Goal: Obtain resource: Download file/media

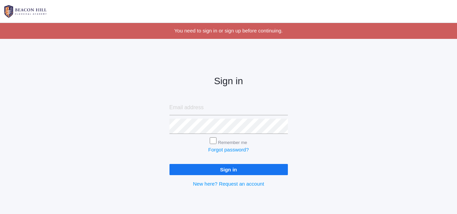
type input "[EMAIL_ADDRESS][DOMAIN_NAME]"
click at [233, 171] on input "Sign in" at bounding box center [229, 169] width 118 height 11
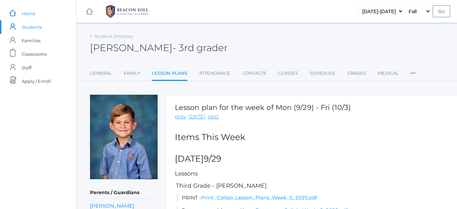
click at [22, 10] on span "Home" at bounding box center [29, 14] width 14 height 14
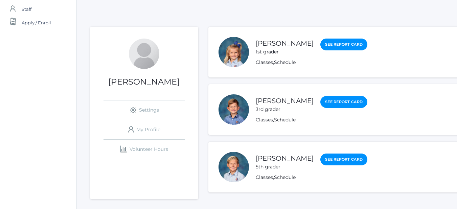
scroll to position [59, 0]
click at [271, 160] on link "[PERSON_NAME]" at bounding box center [285, 158] width 58 height 8
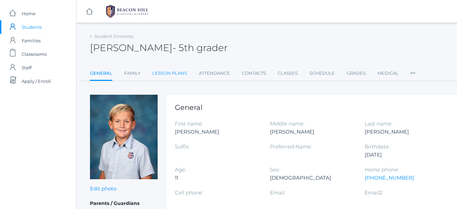
click at [165, 71] on link "Lesson Plans" at bounding box center [169, 74] width 35 height 14
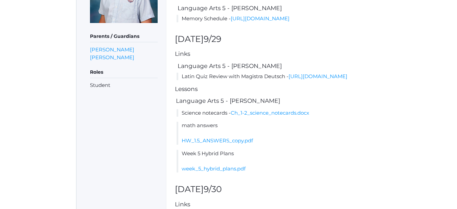
scroll to position [158, 0]
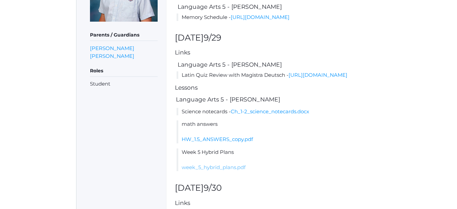
click at [239, 171] on link "week_5_hybrid_plans.pdf" at bounding box center [214, 167] width 64 height 6
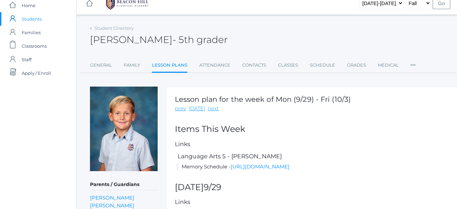
scroll to position [0, 0]
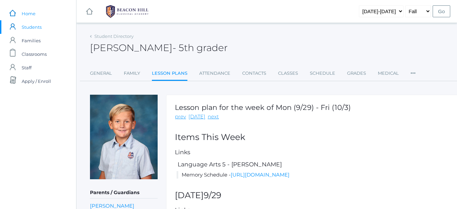
click at [25, 11] on span "Home" at bounding box center [29, 14] width 14 height 14
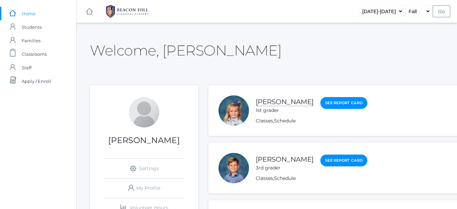
click at [275, 101] on link "[PERSON_NAME]" at bounding box center [285, 102] width 58 height 8
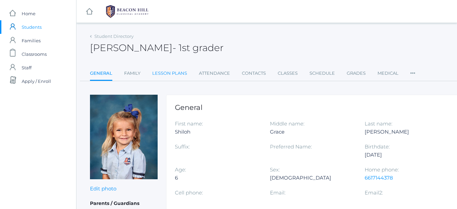
click at [175, 71] on link "Lesson Plans" at bounding box center [169, 74] width 35 height 14
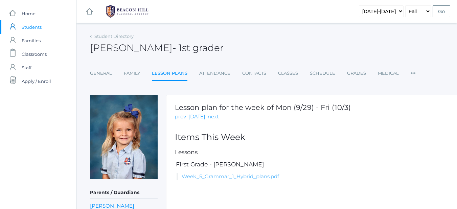
click at [206, 175] on link "Week_5_Grammar_1_Hybrid_plans.pdf" at bounding box center [230, 176] width 97 height 6
